Goal: Information Seeking & Learning: Learn about a topic

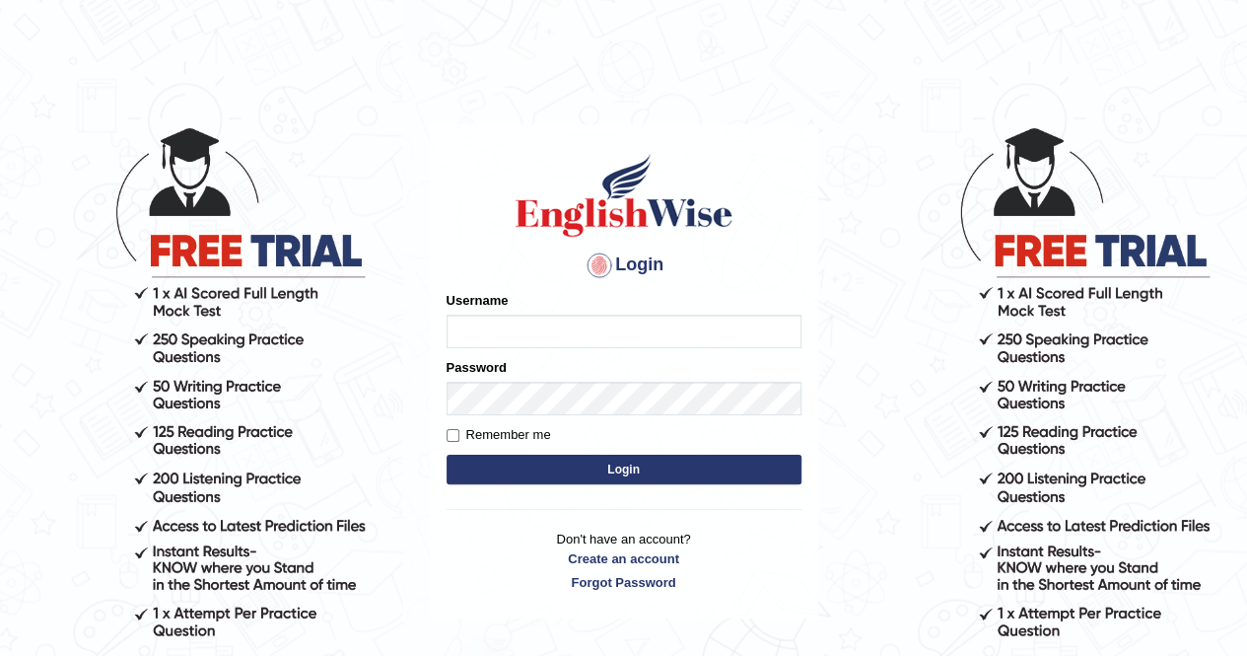
type input "Nomz1986"
click at [603, 464] on button "Login" at bounding box center [624, 470] width 355 height 30
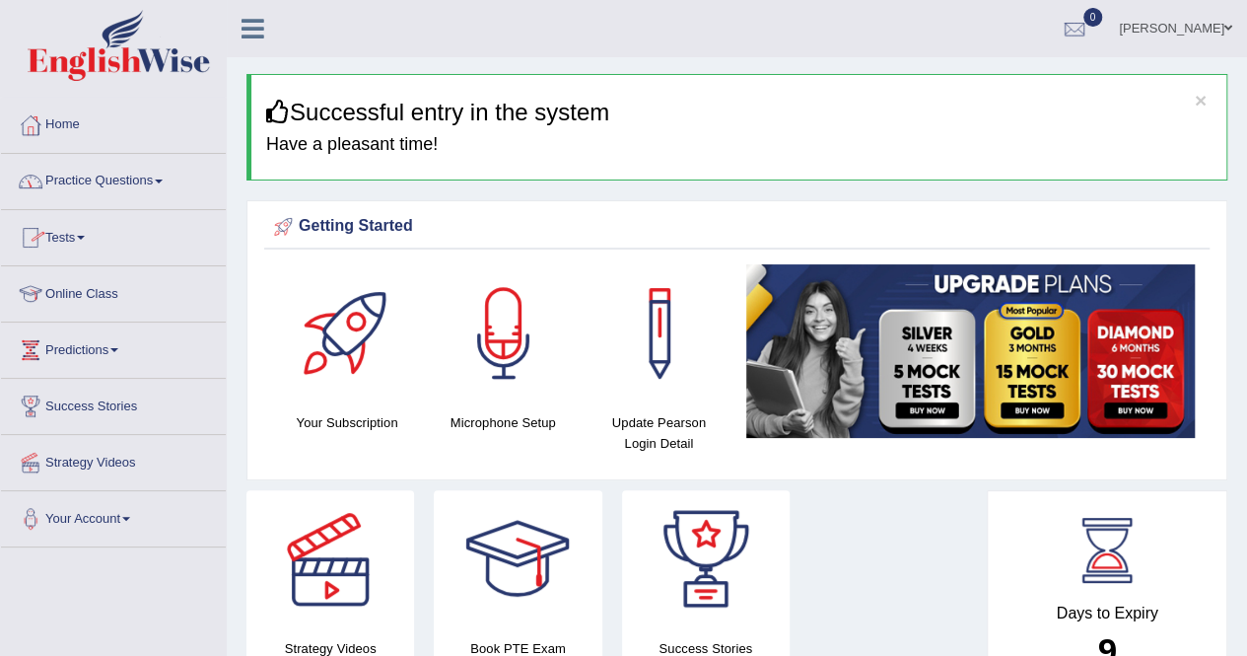
click at [101, 289] on link "Online Class" at bounding box center [113, 290] width 225 height 49
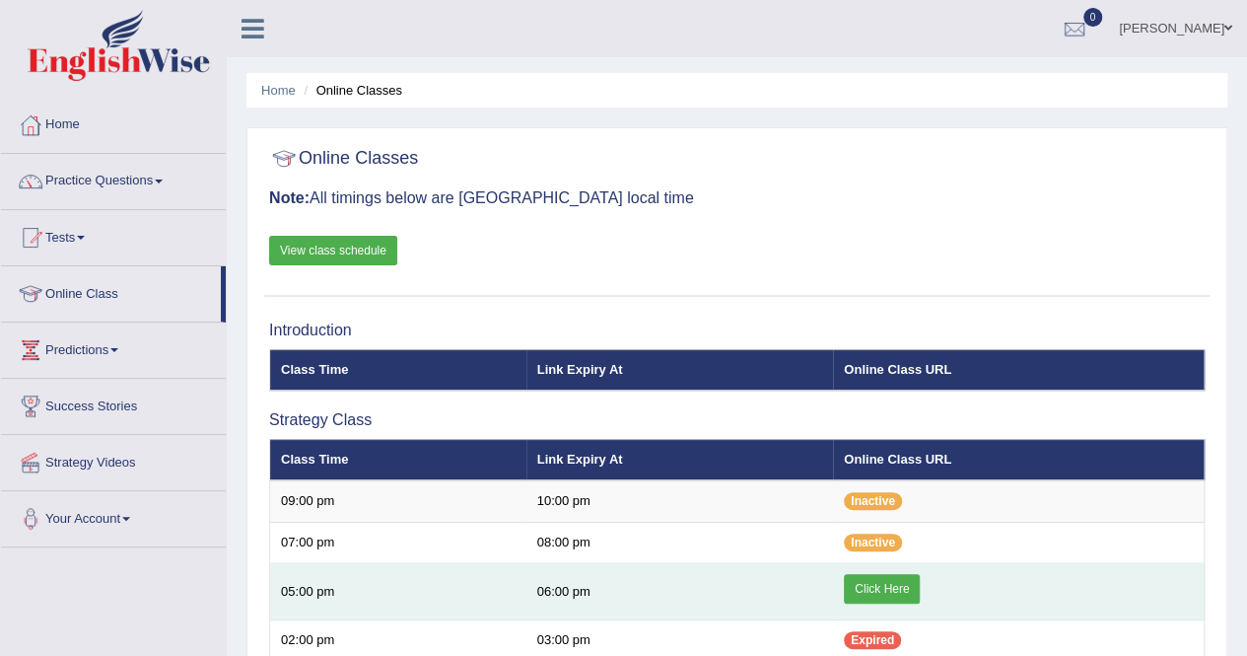
click at [889, 597] on link "Click Here" at bounding box center [882, 589] width 76 height 30
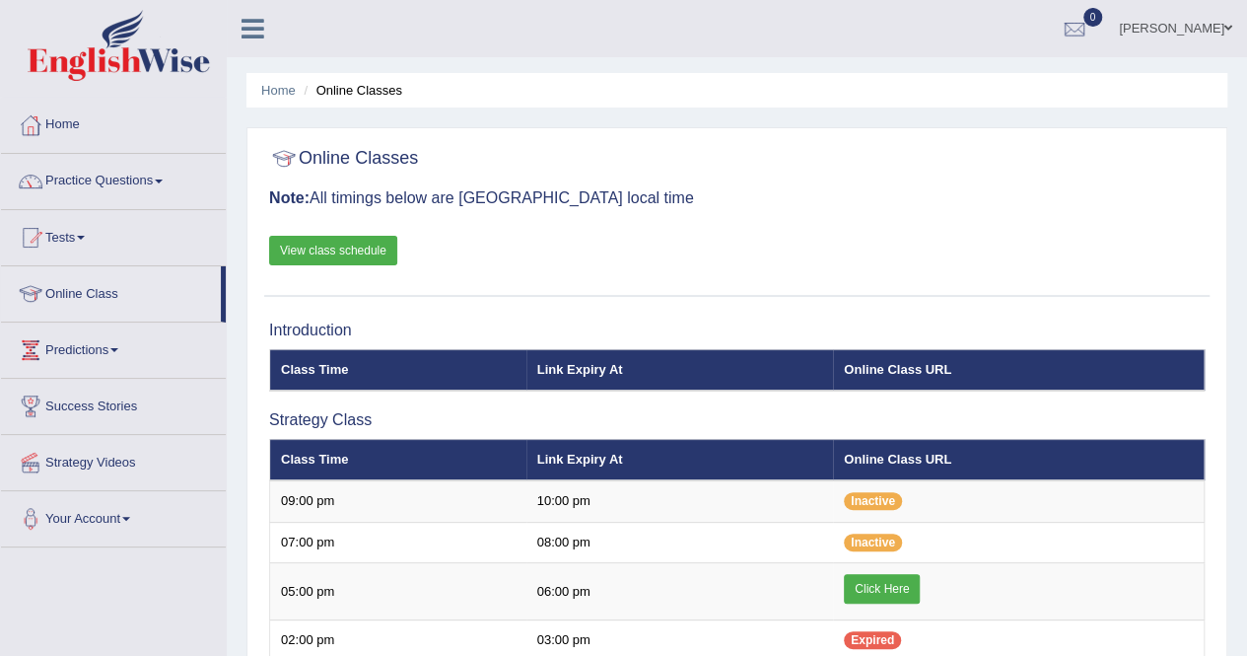
click at [163, 180] on span at bounding box center [159, 181] width 8 height 4
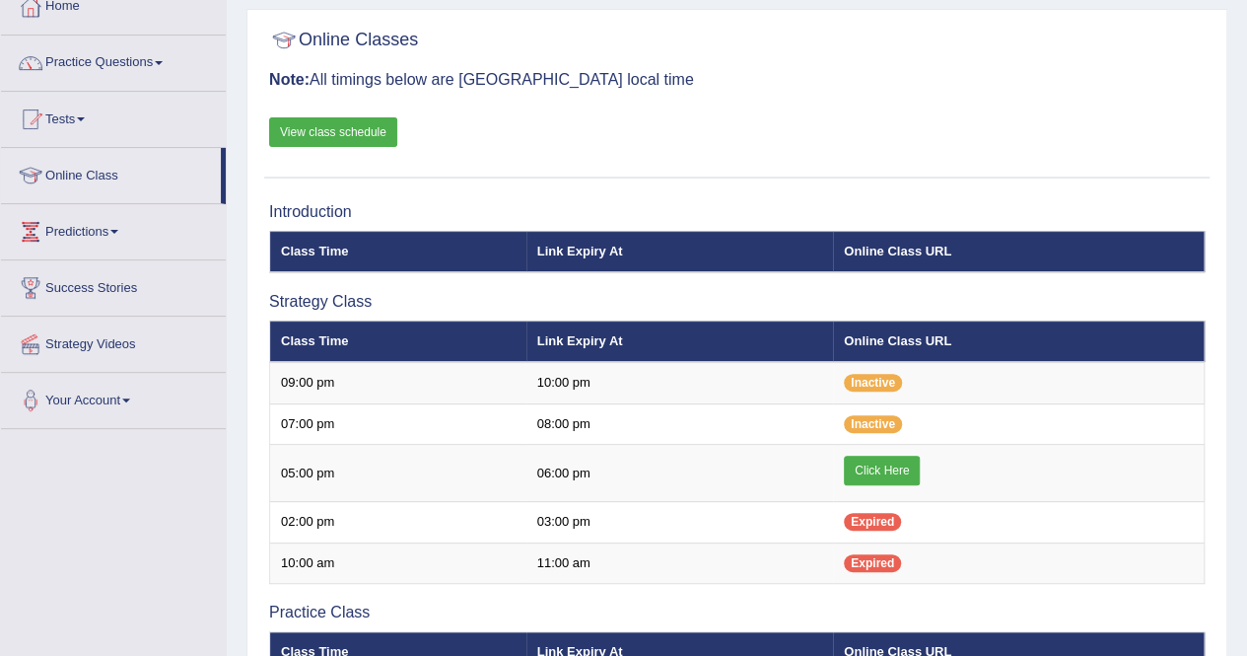
scroll to position [118, 0]
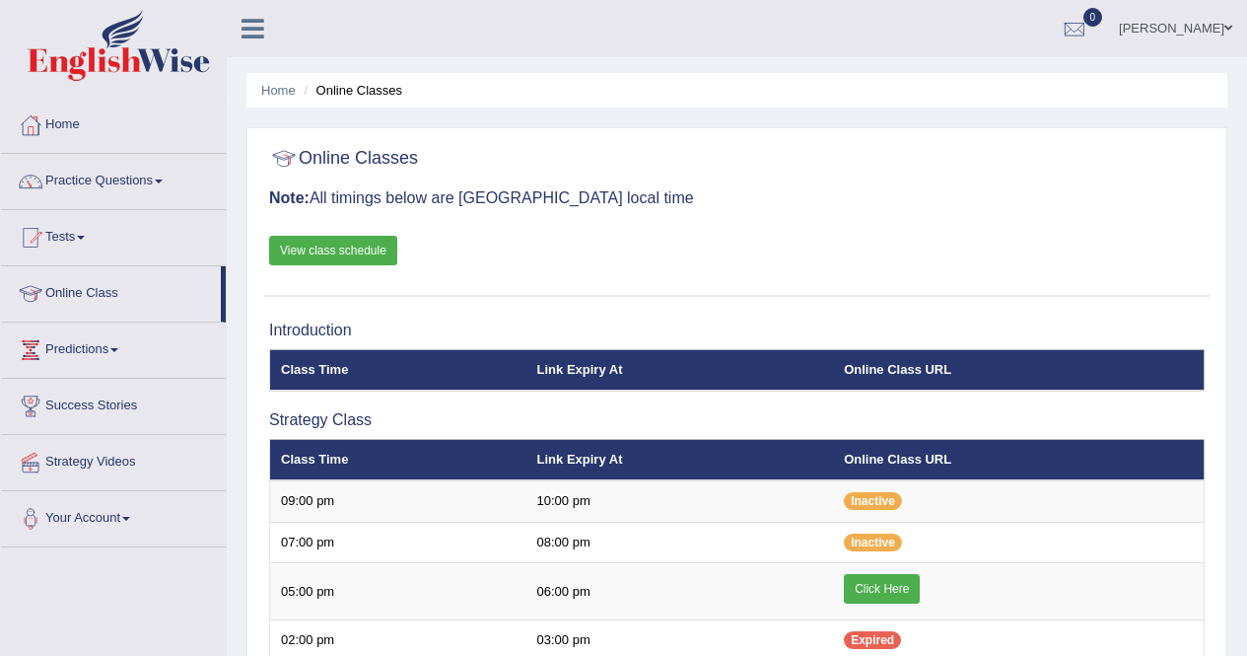
scroll to position [118, 0]
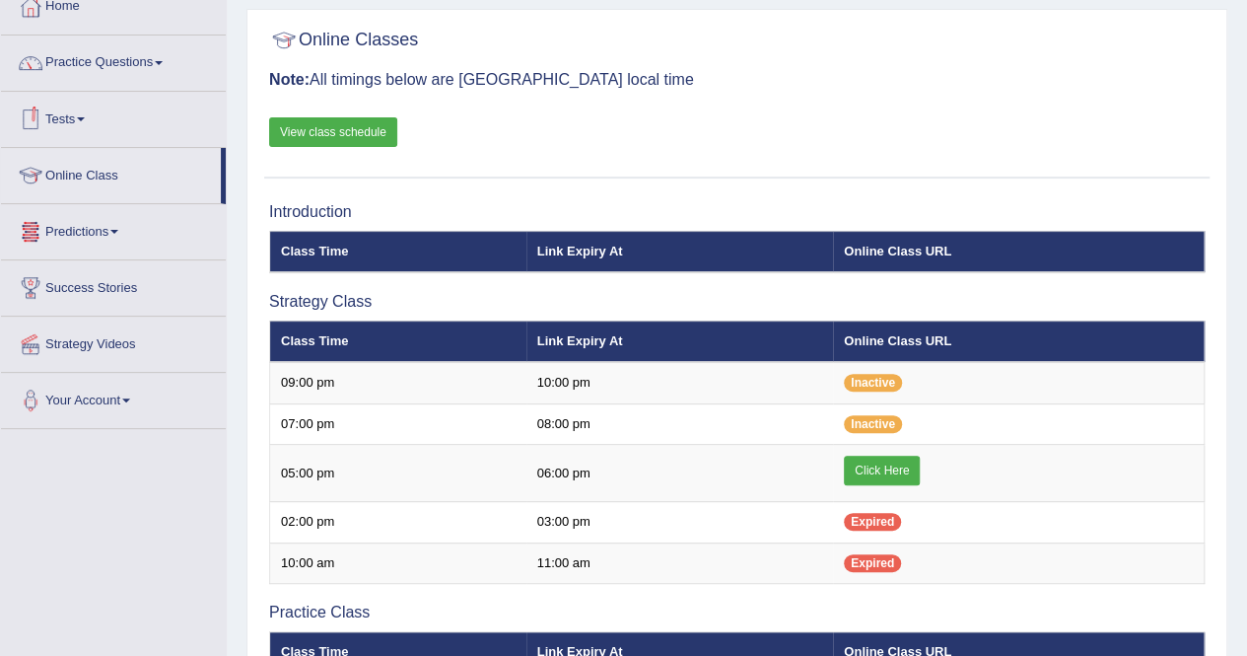
click at [160, 58] on link "Practice Questions" at bounding box center [113, 59] width 225 height 49
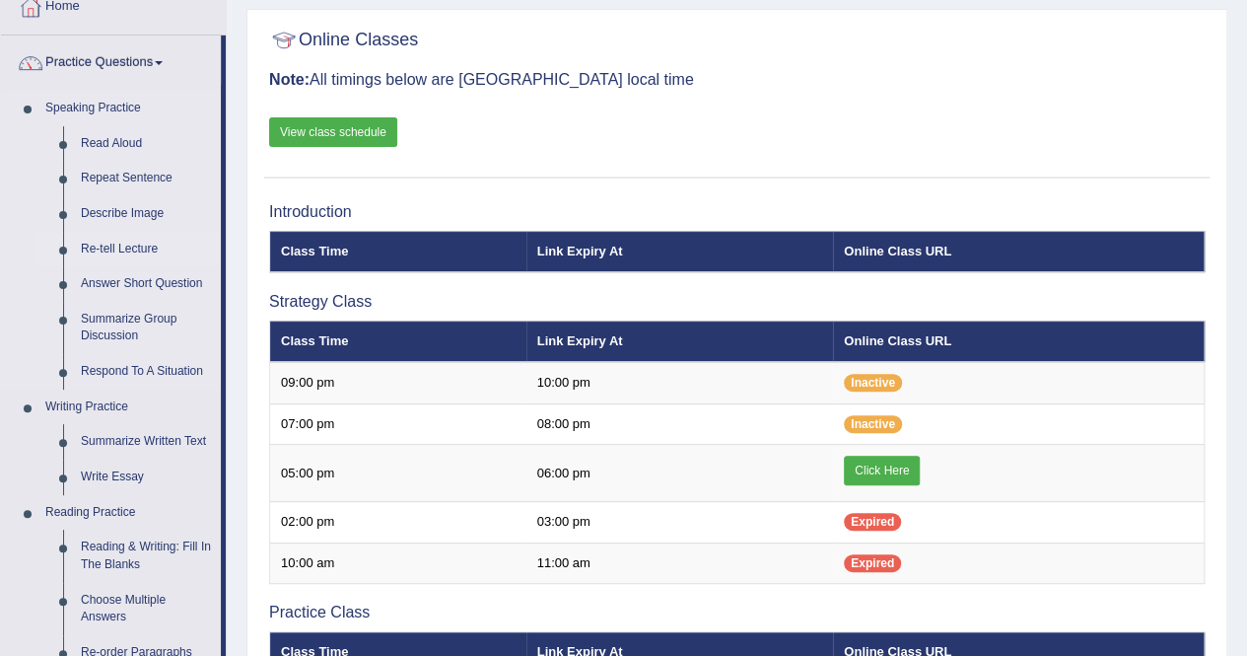
click at [120, 256] on link "Re-tell Lecture" at bounding box center [146, 249] width 149 height 35
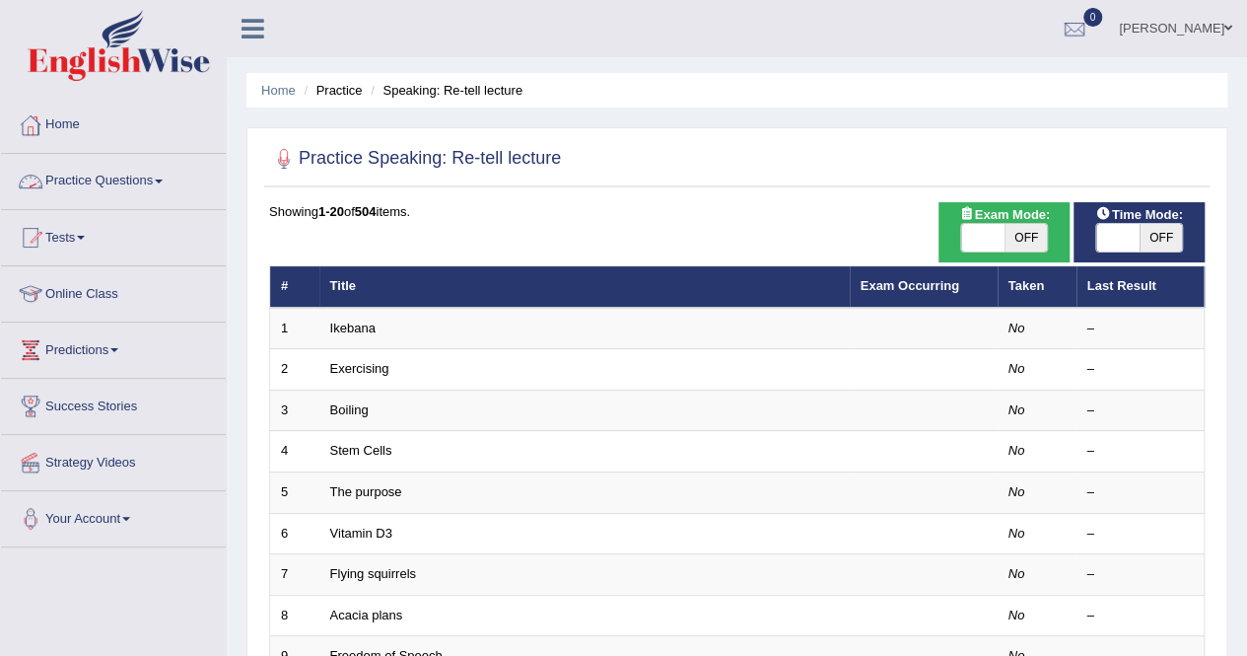
click at [161, 186] on link "Practice Questions" at bounding box center [113, 178] width 225 height 49
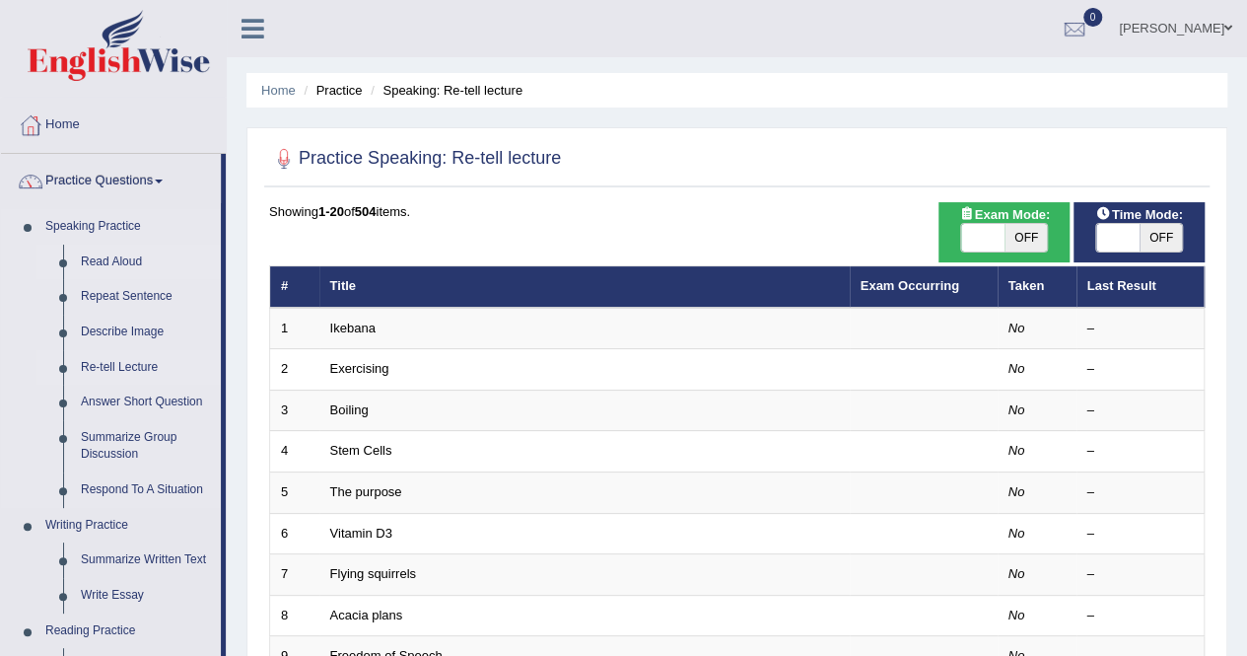
click at [125, 266] on link "Read Aloud" at bounding box center [146, 262] width 149 height 35
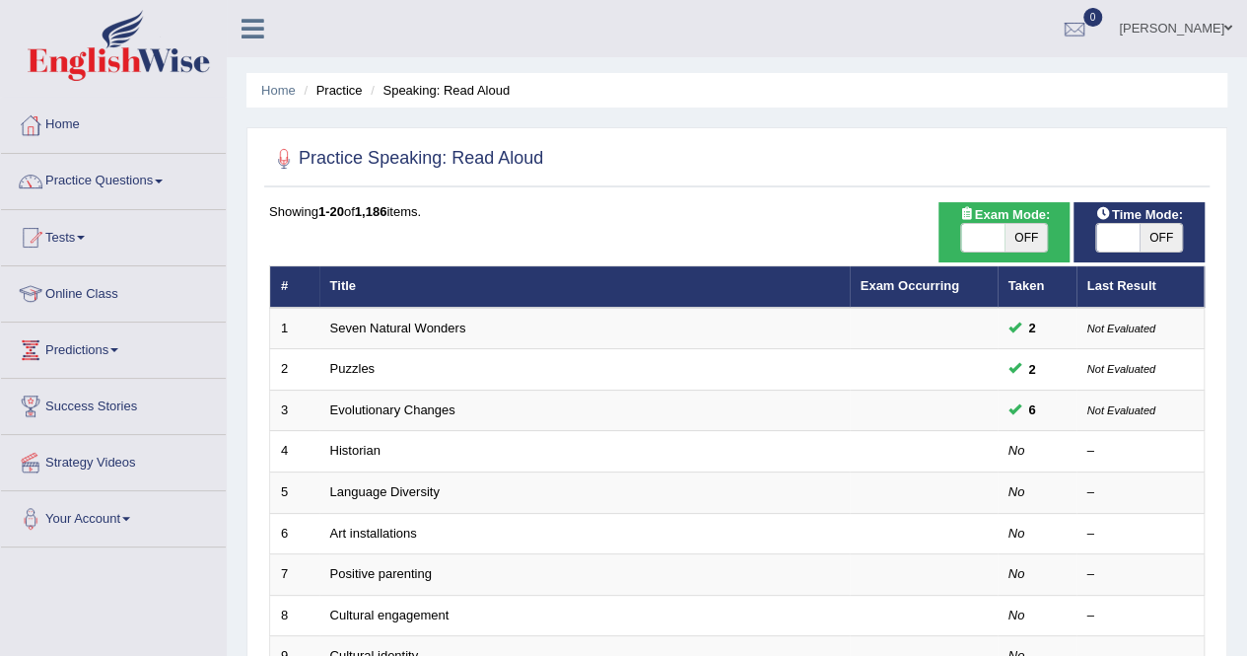
drag, startPoint x: 1229, startPoint y: 0, endPoint x: 922, endPoint y: 204, distance: 368.4
click at [922, 204] on div "Showing 1-20 of 1,186 items." at bounding box center [737, 211] width 936 height 19
click at [162, 181] on span at bounding box center [159, 181] width 8 height 4
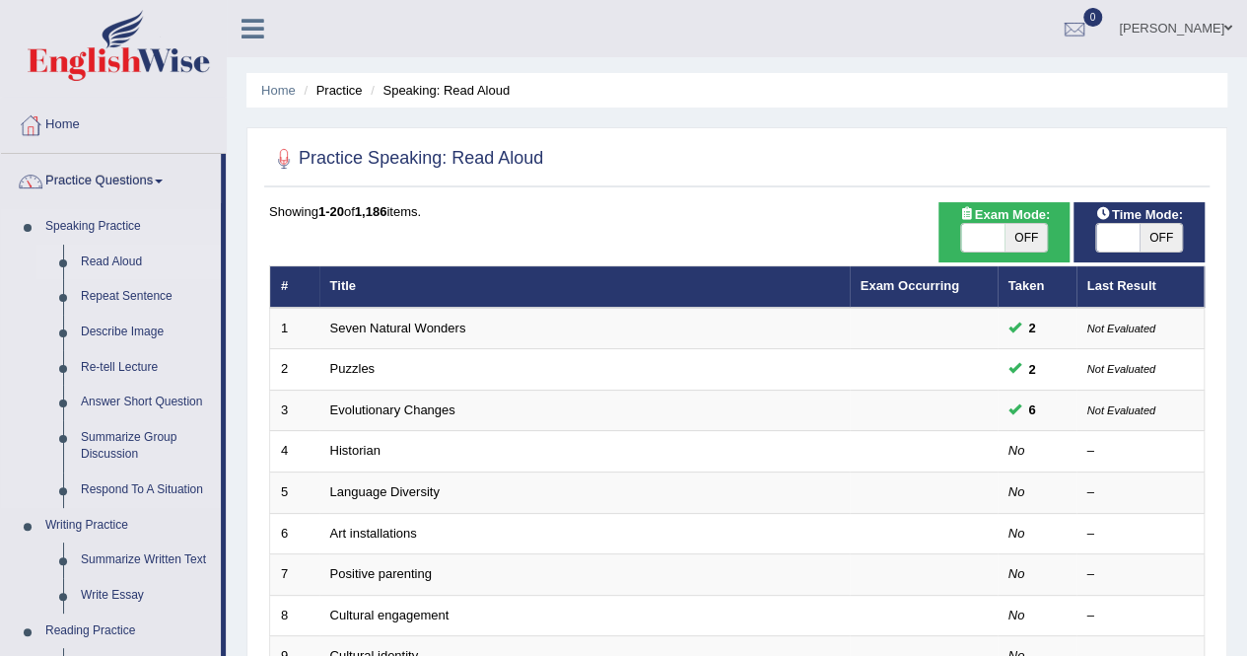
click at [132, 257] on link "Read Aloud" at bounding box center [146, 262] width 149 height 35
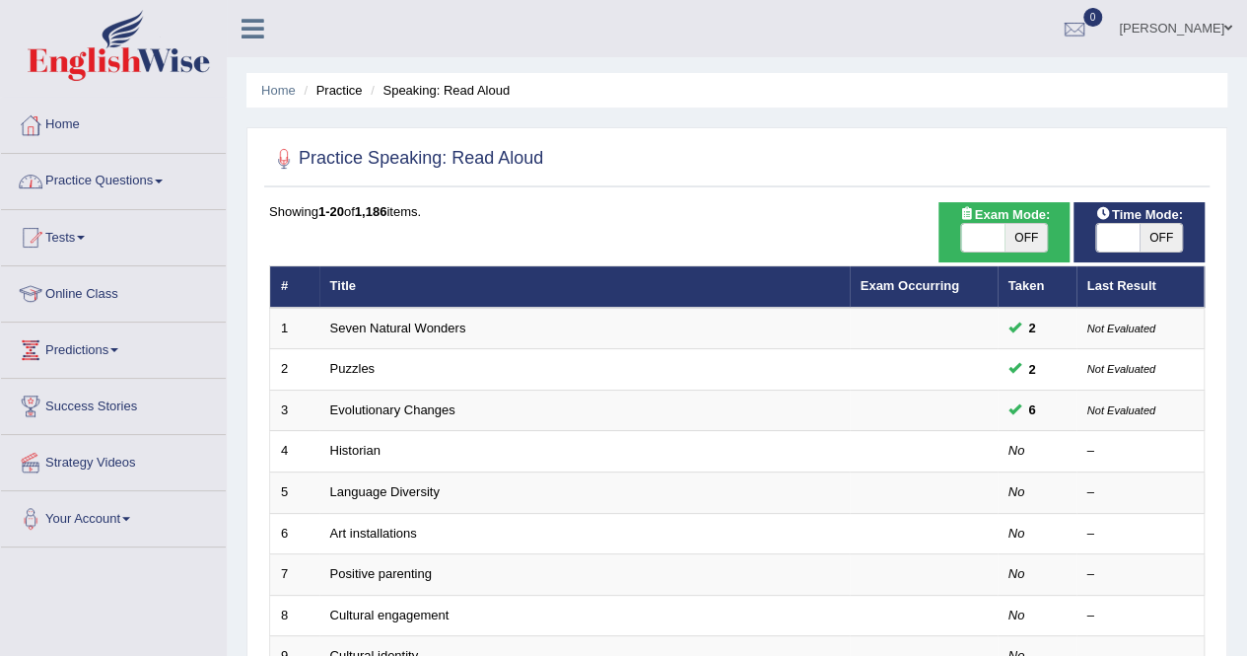
click at [163, 179] on span at bounding box center [159, 181] width 8 height 4
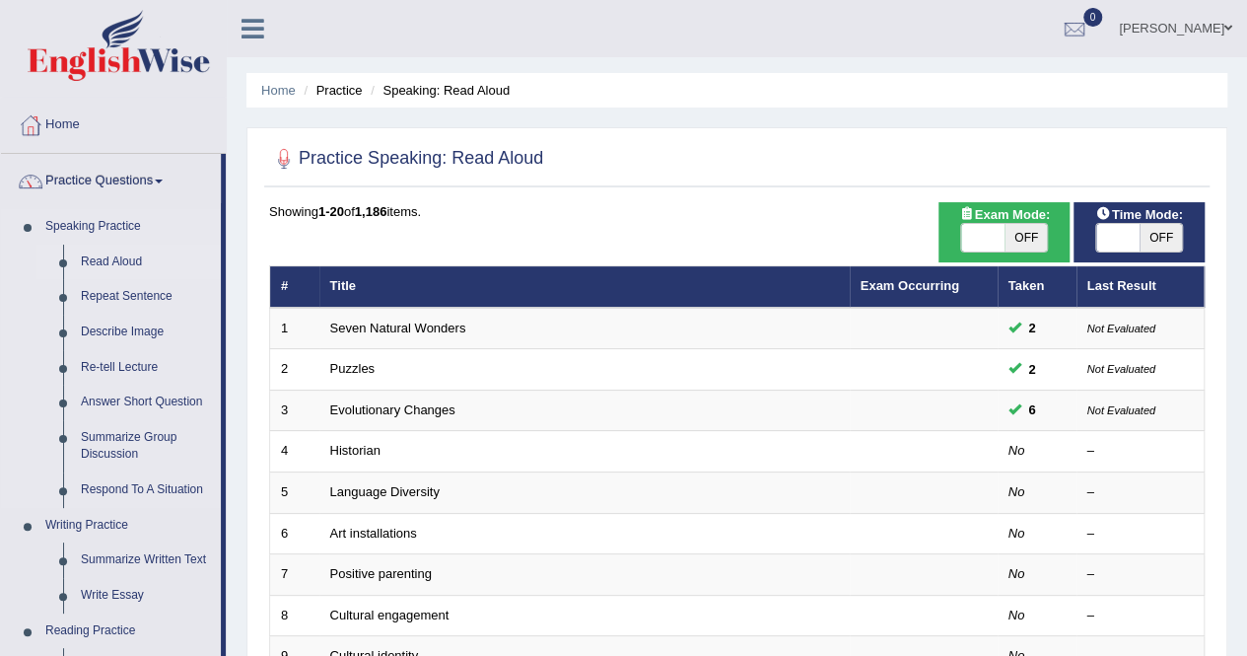
click at [133, 257] on link "Read Aloud" at bounding box center [146, 262] width 149 height 35
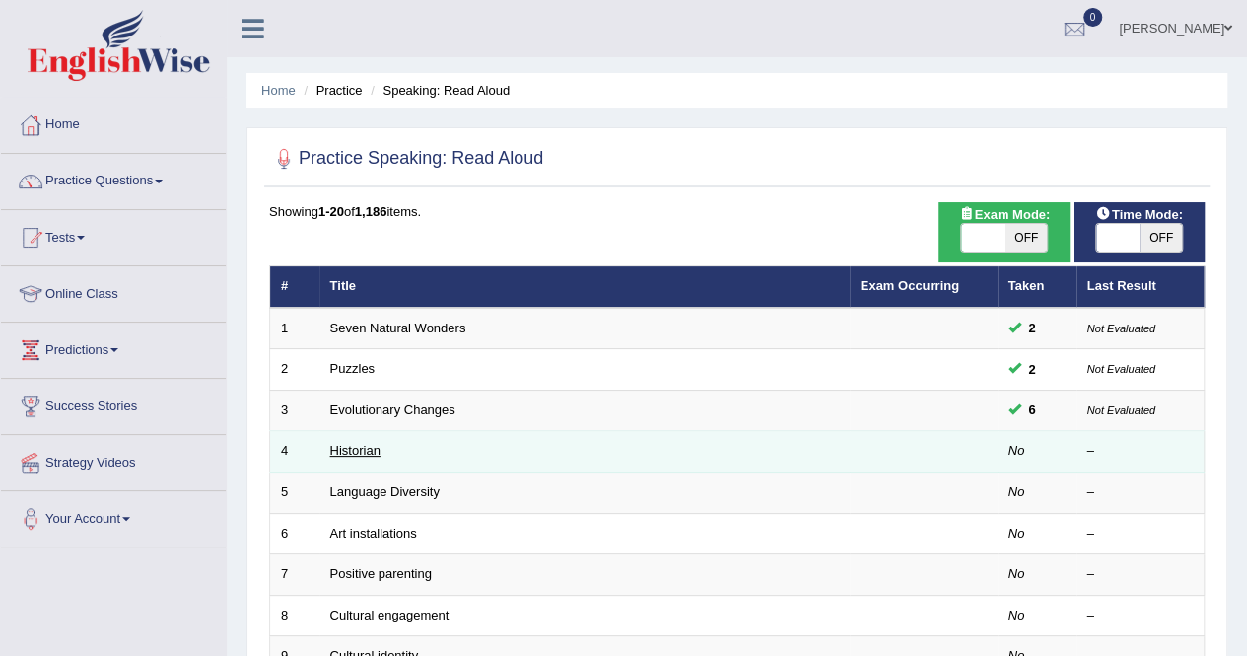
click at [351, 447] on link "Historian" at bounding box center [355, 450] width 50 height 15
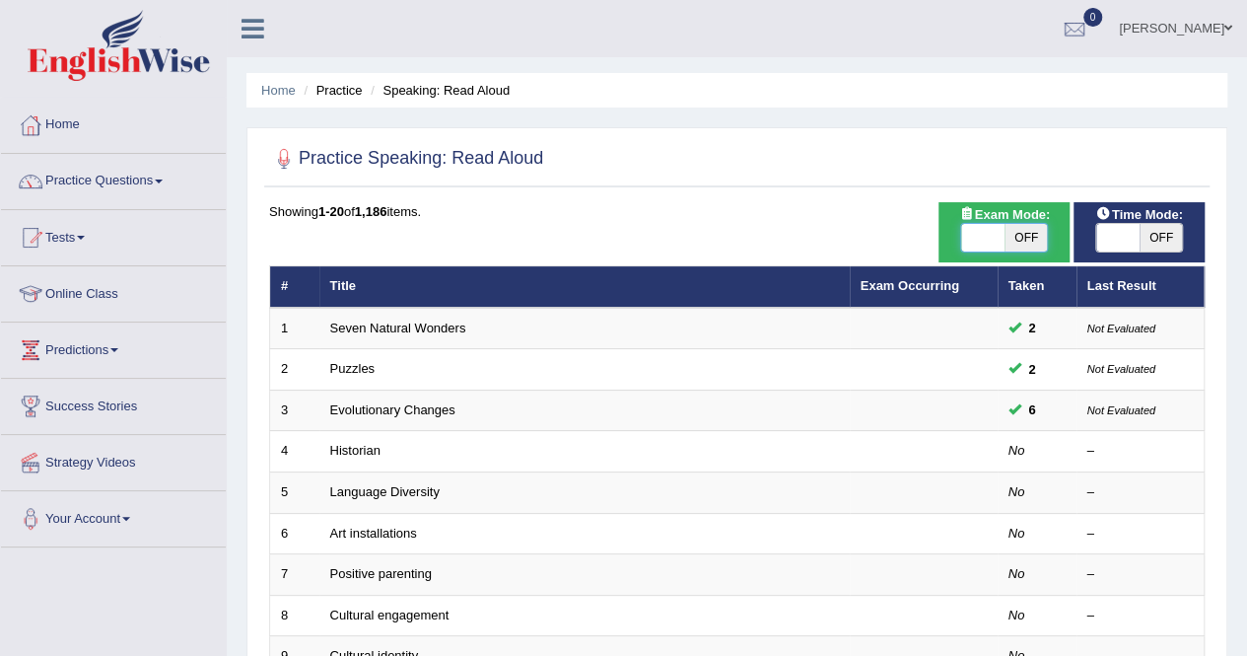
click at [988, 236] on span at bounding box center [982, 238] width 43 height 28
checkbox input "true"
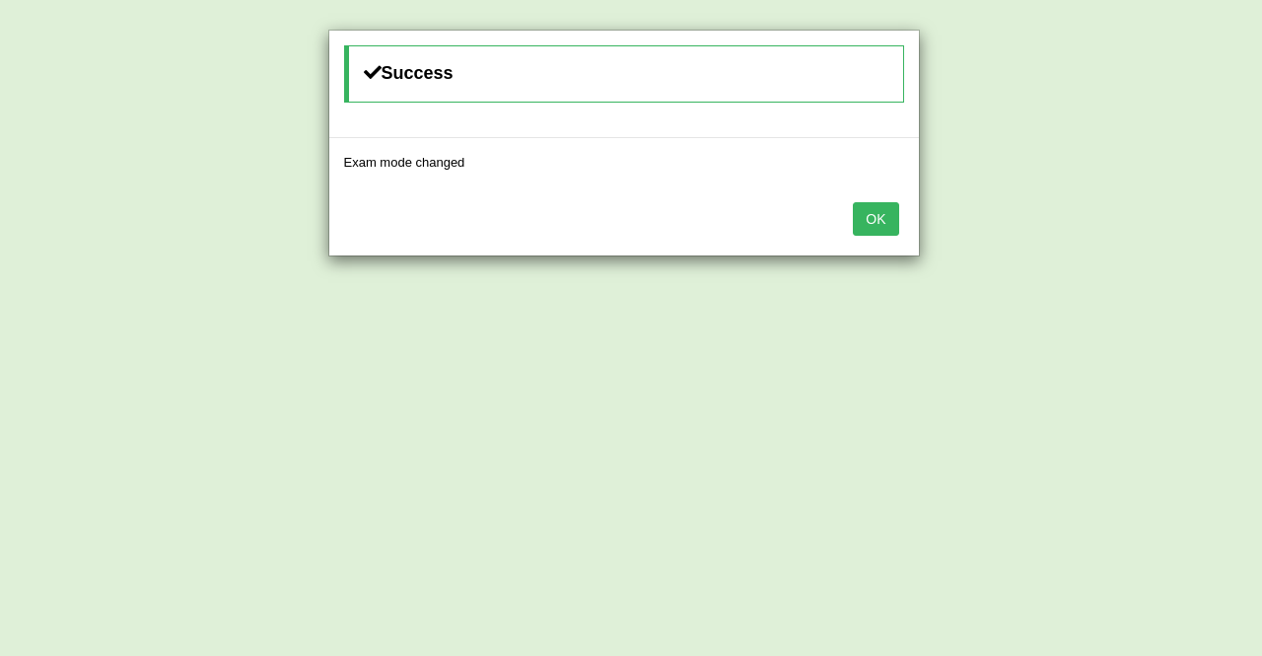
click at [859, 212] on button "OK" at bounding box center [875, 219] width 45 height 34
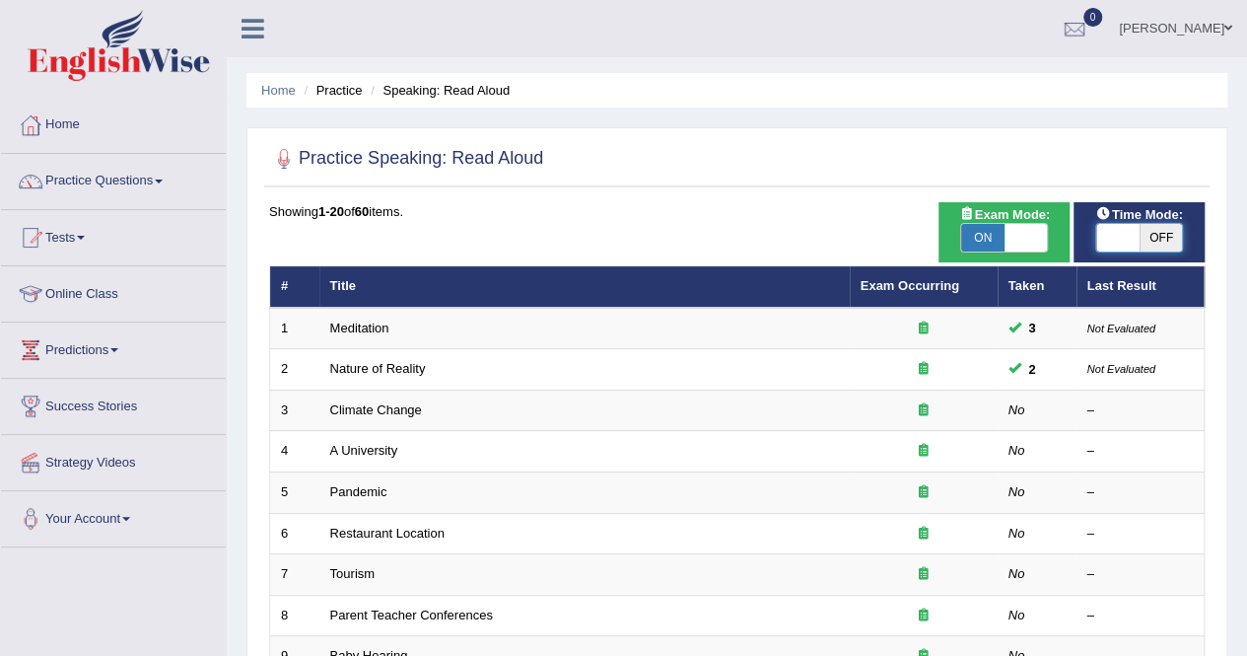
click at [1116, 235] on span at bounding box center [1117, 238] width 43 height 28
checkbox input "true"
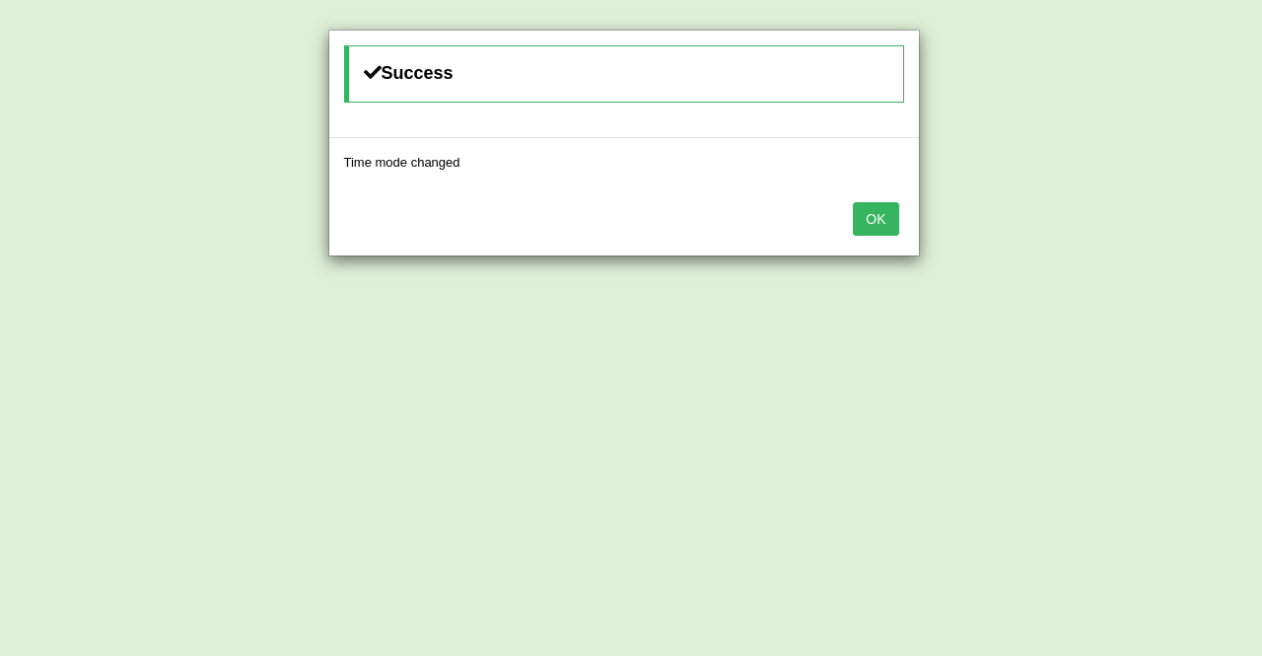
click at [863, 203] on button "OK" at bounding box center [875, 219] width 45 height 34
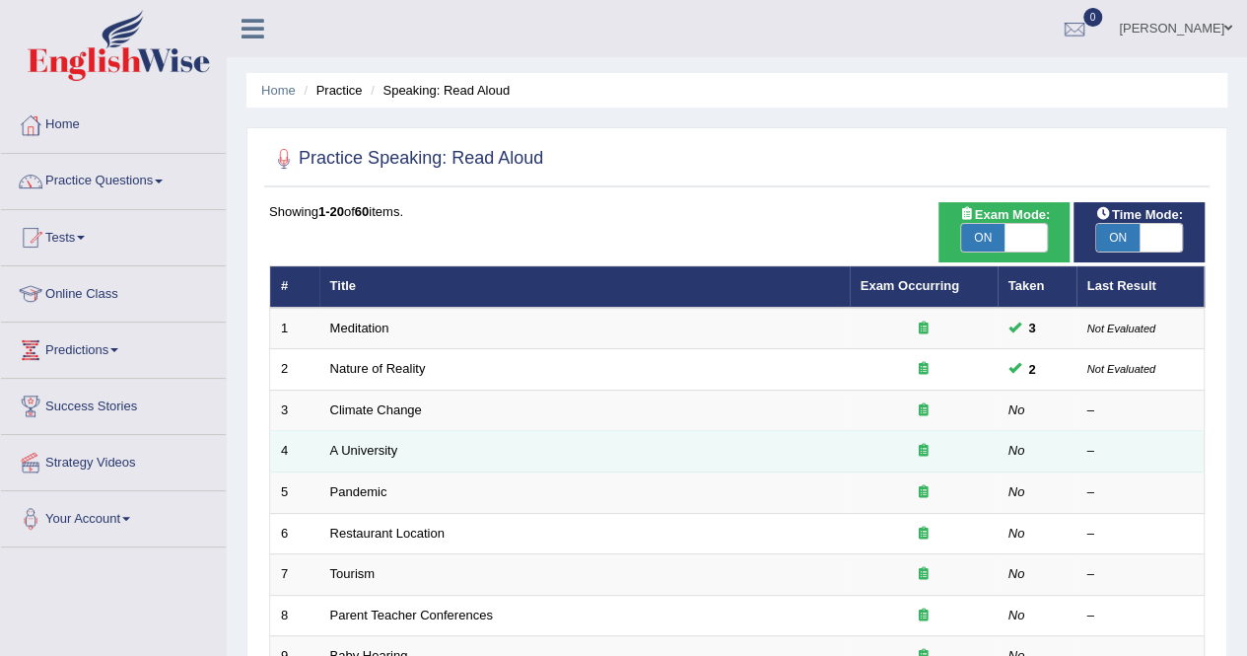
click at [459, 449] on td "A University" at bounding box center [584, 451] width 530 height 41
click at [366, 439] on td "A University" at bounding box center [584, 451] width 530 height 41
click at [359, 447] on link "A University" at bounding box center [364, 450] width 68 height 15
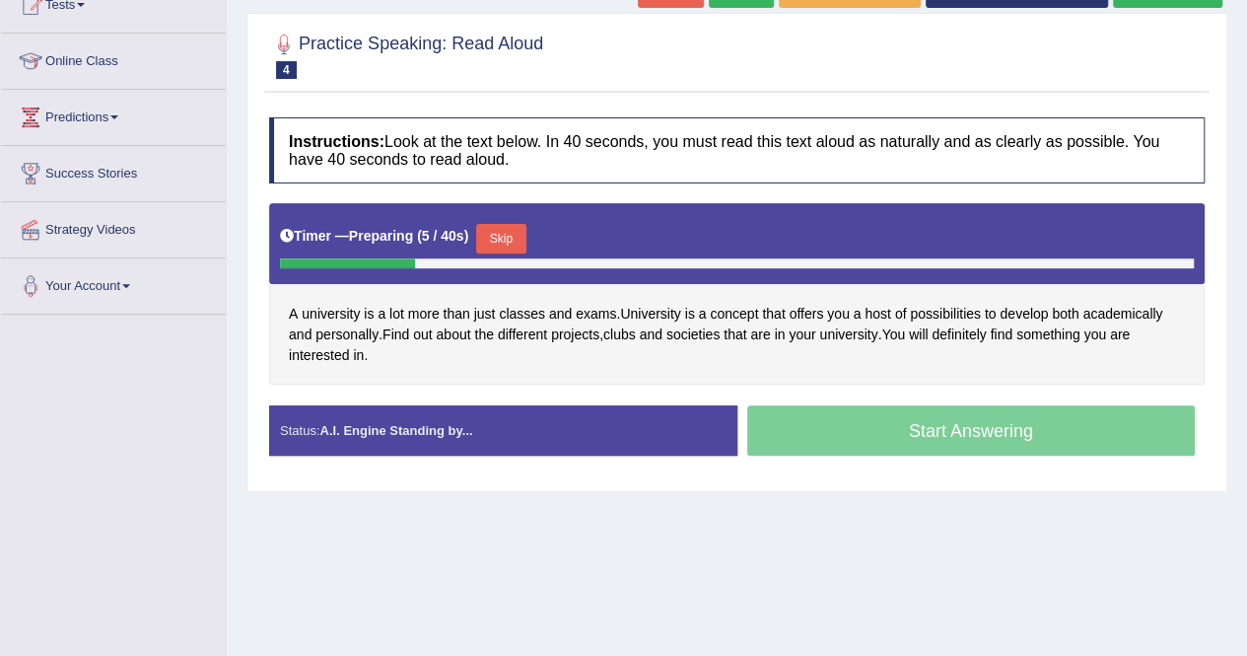
scroll to position [276, 0]
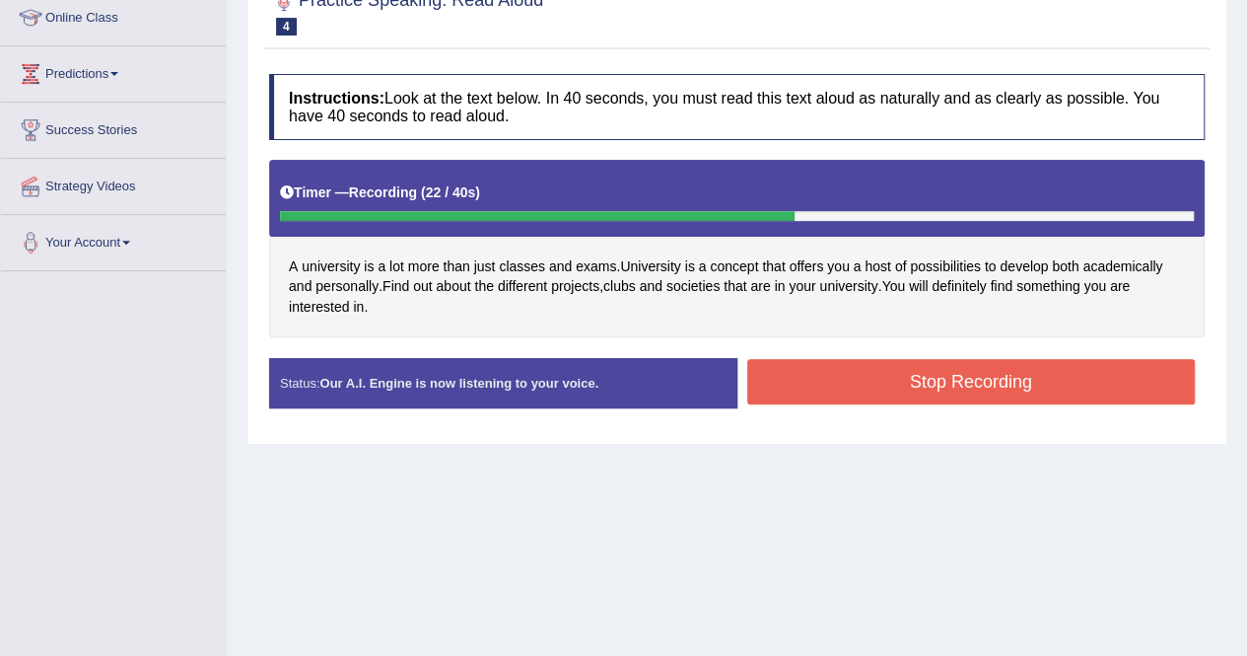
click at [923, 378] on button "Stop Recording" at bounding box center [971, 381] width 449 height 45
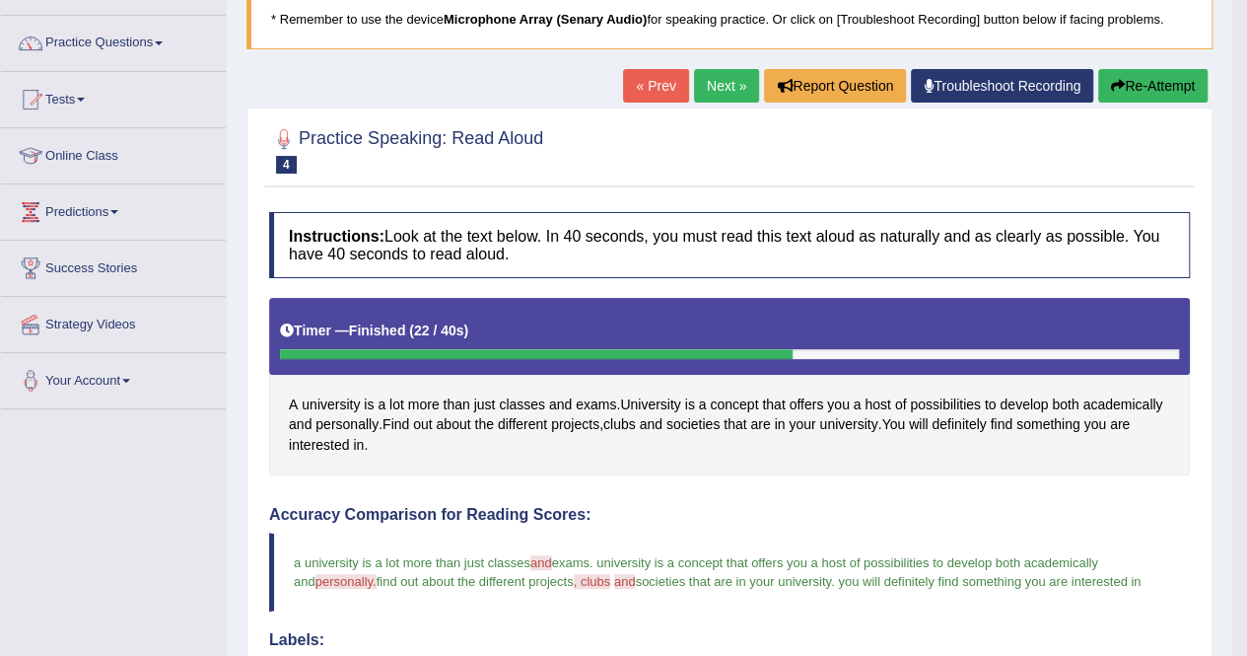
scroll to position [118, 0]
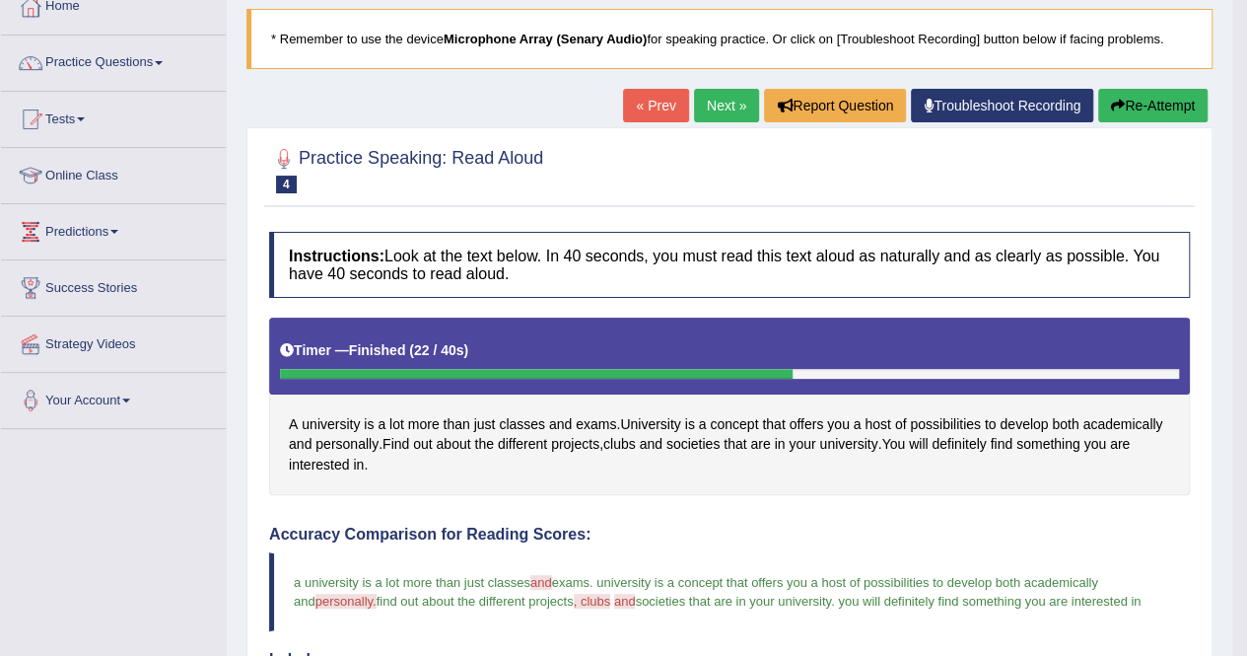
click at [732, 96] on link "Next »" at bounding box center [726, 106] width 65 height 34
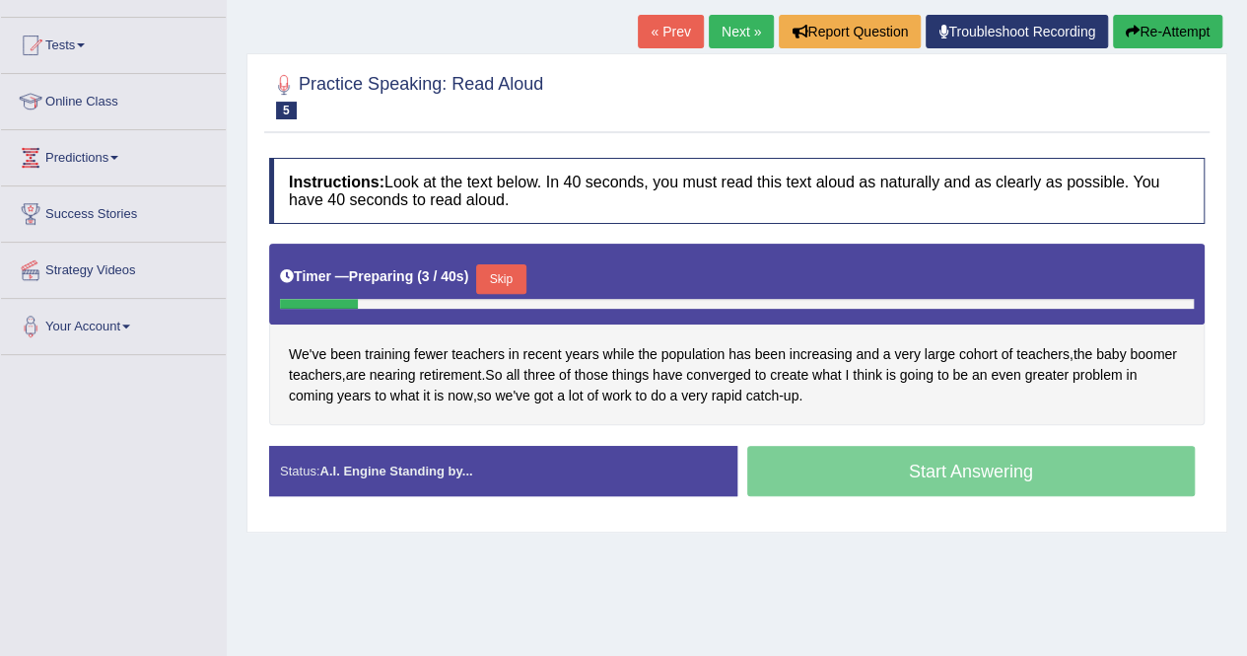
scroll to position [237, 0]
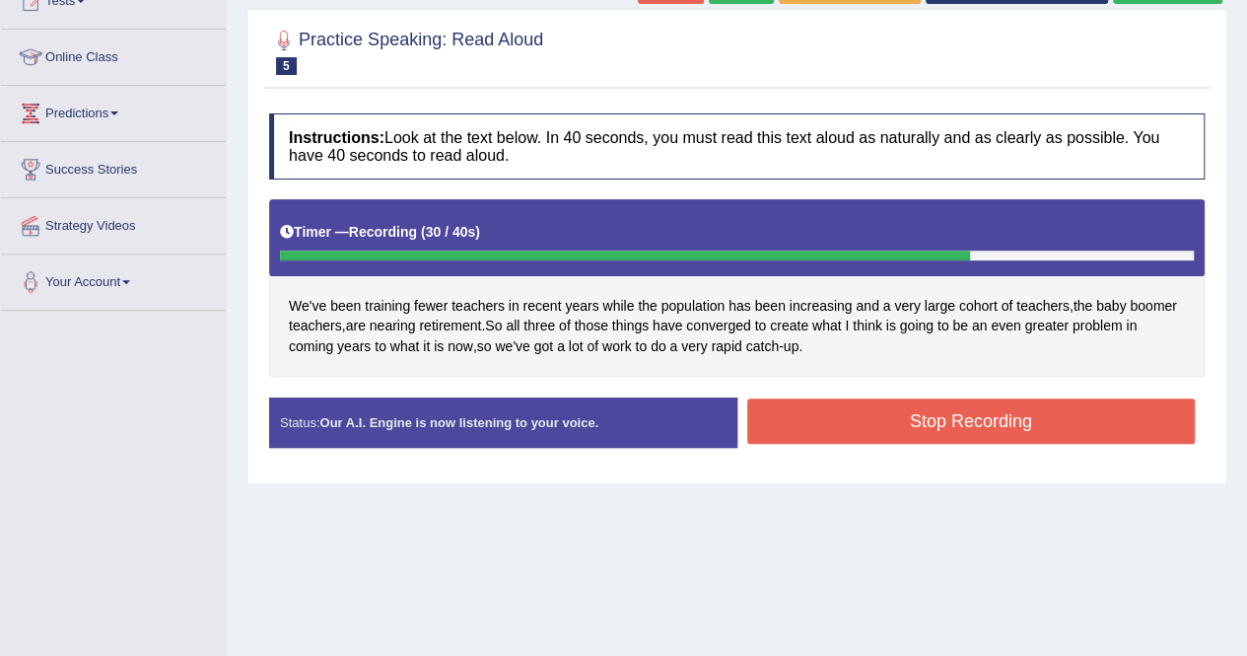
click at [1042, 419] on button "Stop Recording" at bounding box center [971, 420] width 449 height 45
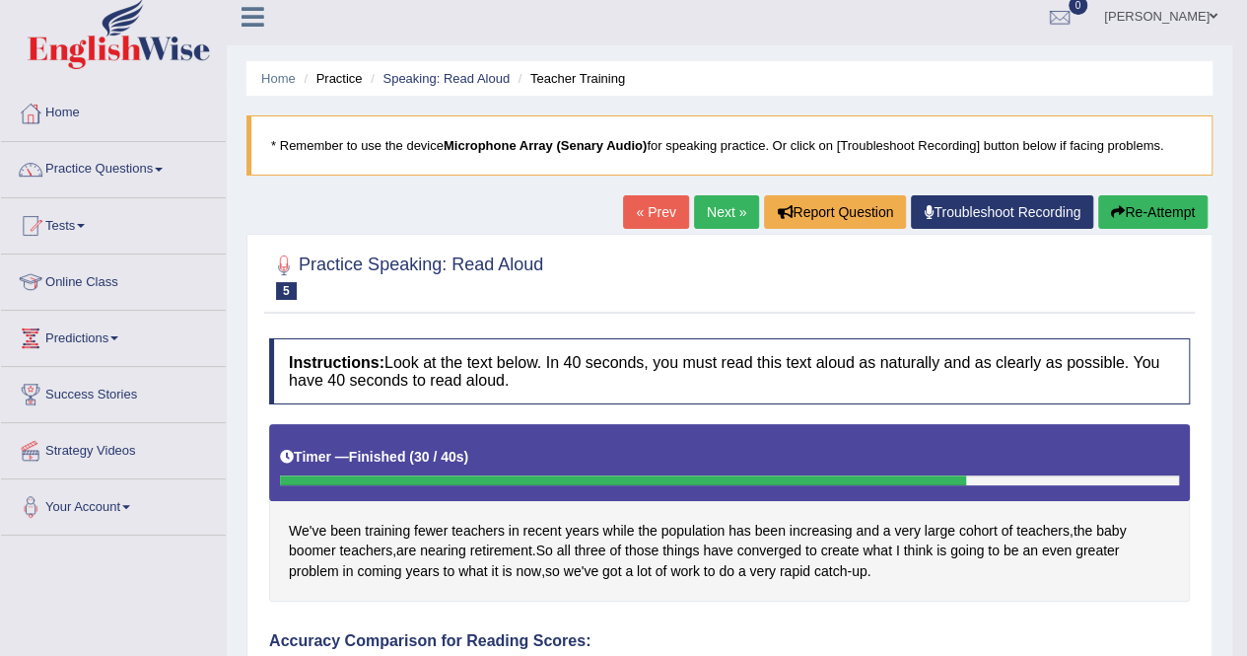
scroll to position [0, 0]
